Goal: Navigation & Orientation: Find specific page/section

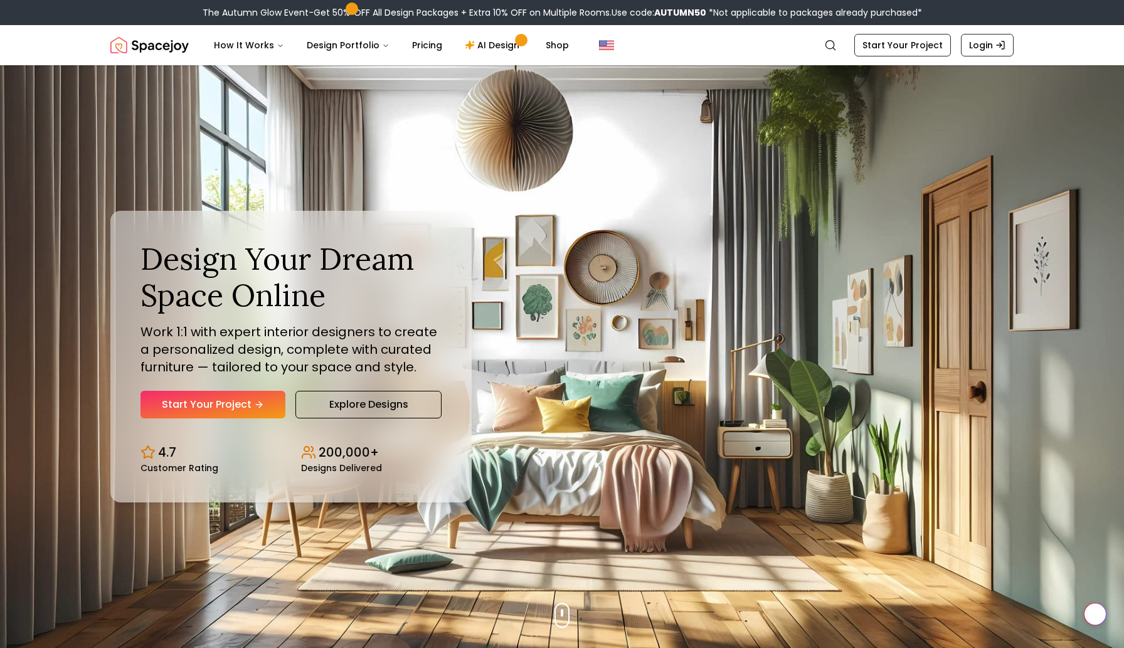
click at [983, 40] on link "Login" at bounding box center [987, 45] width 53 height 23
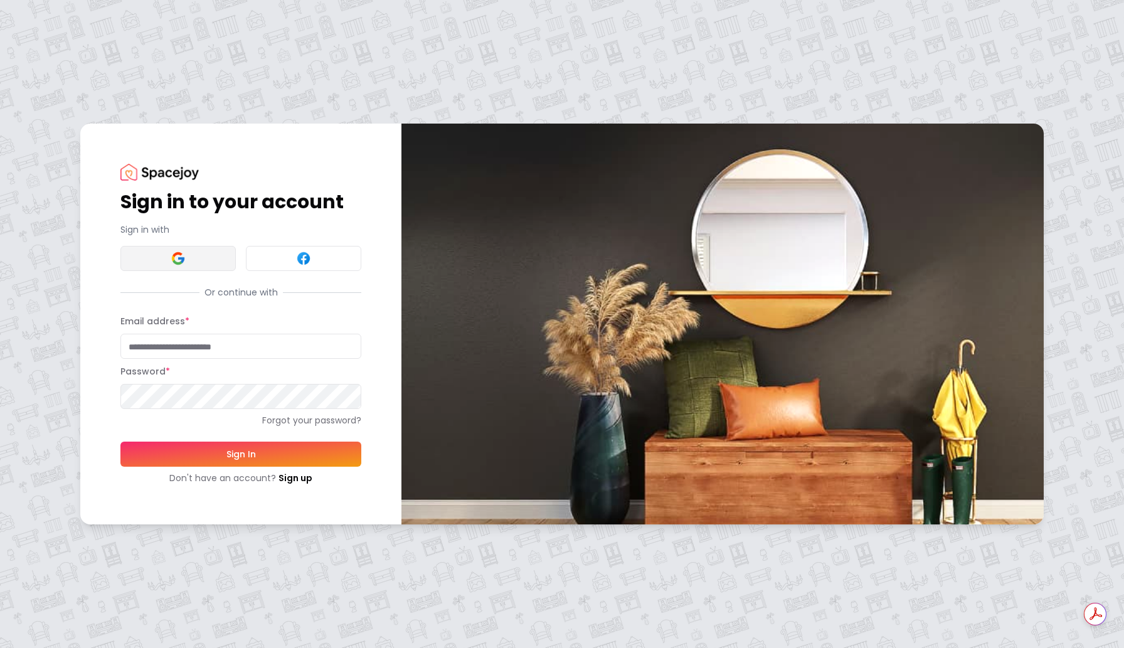
click at [179, 257] on img at bounding box center [178, 258] width 15 height 15
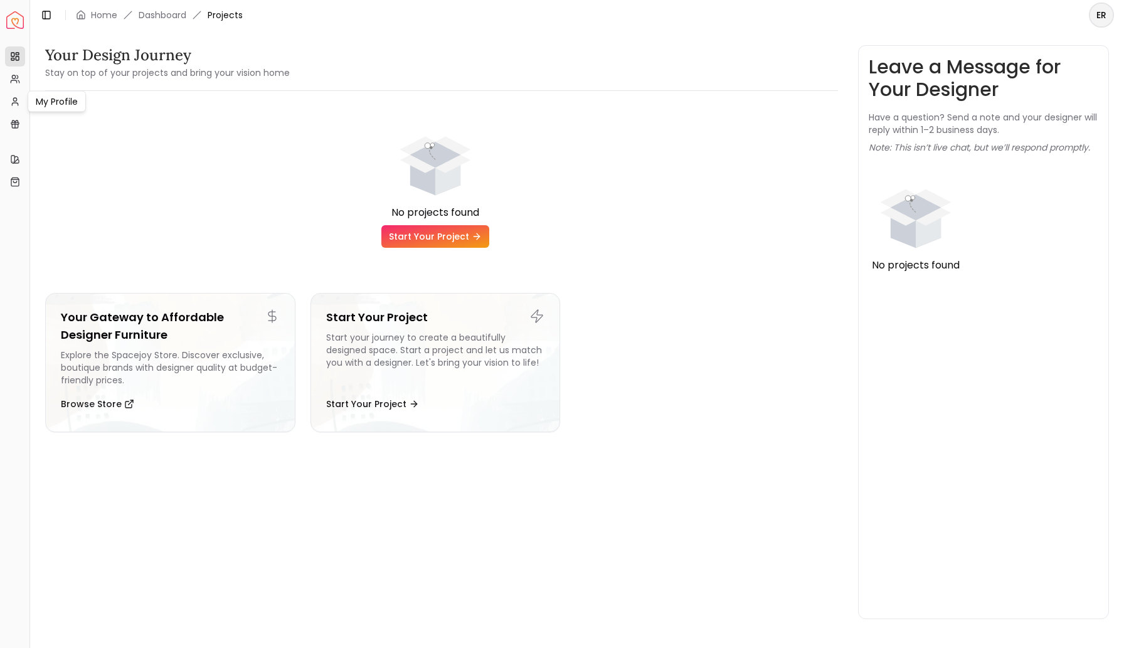
click at [61, 101] on div "My Profile My Profile" at bounding box center [57, 101] width 58 height 21
click at [14, 103] on icon at bounding box center [15, 102] width 10 height 10
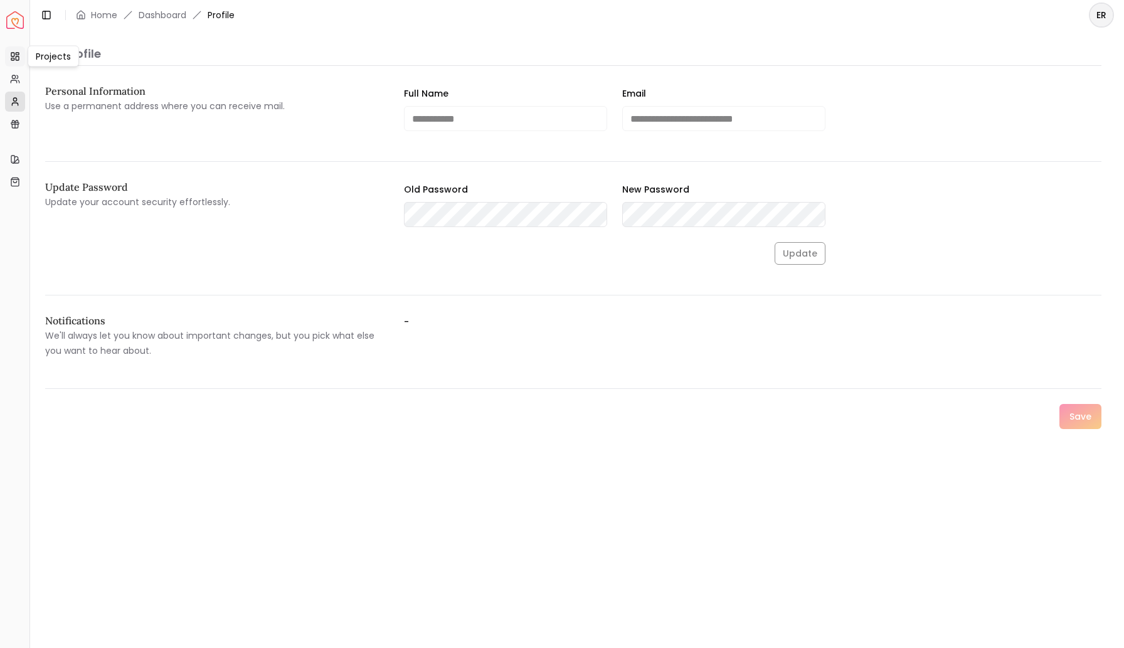
click at [15, 55] on icon at bounding box center [15, 56] width 10 height 10
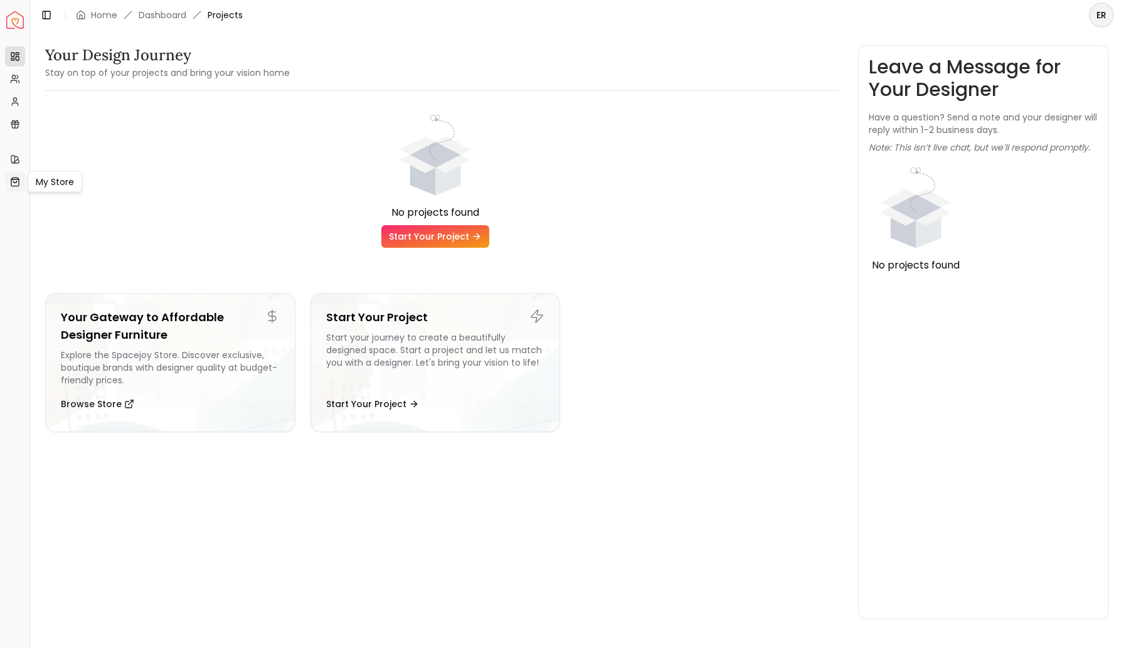
click at [16, 178] on icon at bounding box center [15, 182] width 10 height 10
